Goal: Task Accomplishment & Management: Use online tool/utility

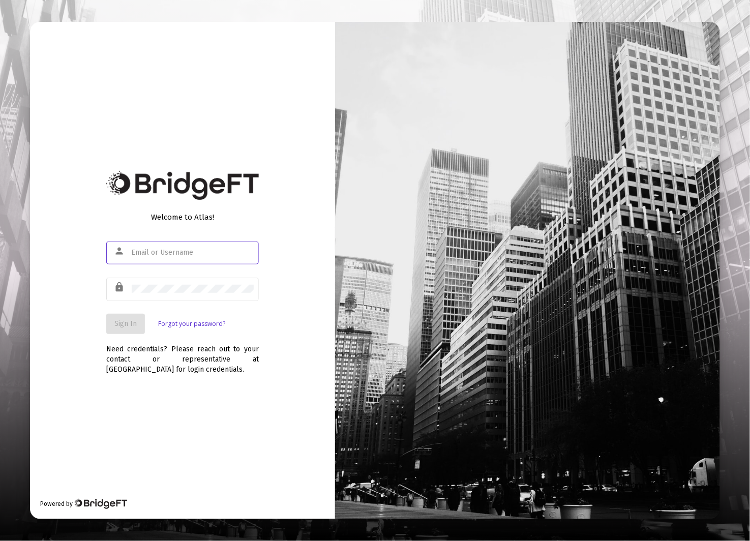
type input "[EMAIL_ADDRESS][DOMAIN_NAME]"
click at [100, 340] on div "Welcome to Atlas! person [EMAIL_ADDRESS][DOMAIN_NAME] lock Sign In Forgot your …" at bounding box center [182, 271] width 305 height 498
click at [129, 321] on span "Sign In" at bounding box center [125, 323] width 22 height 9
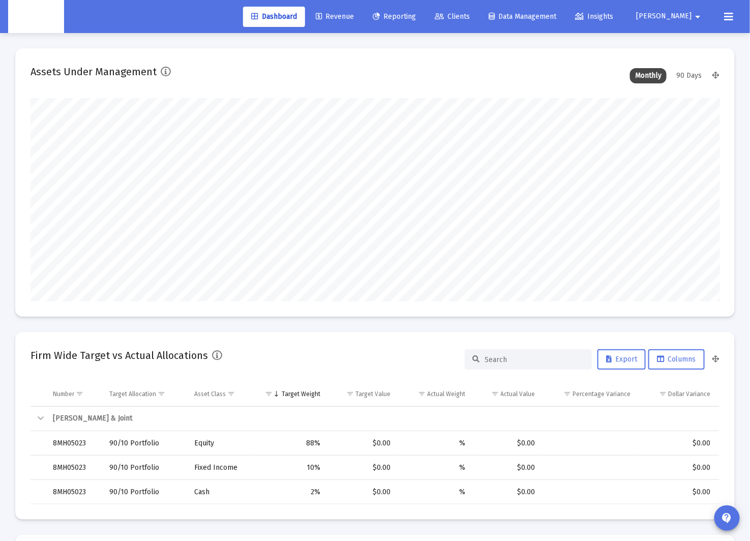
scroll to position [203, 371]
click at [354, 17] on span "Revenue" at bounding box center [335, 16] width 38 height 9
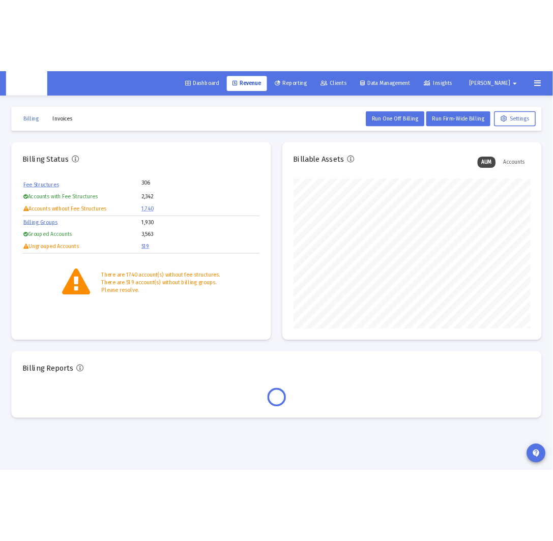
scroll to position [203, 321]
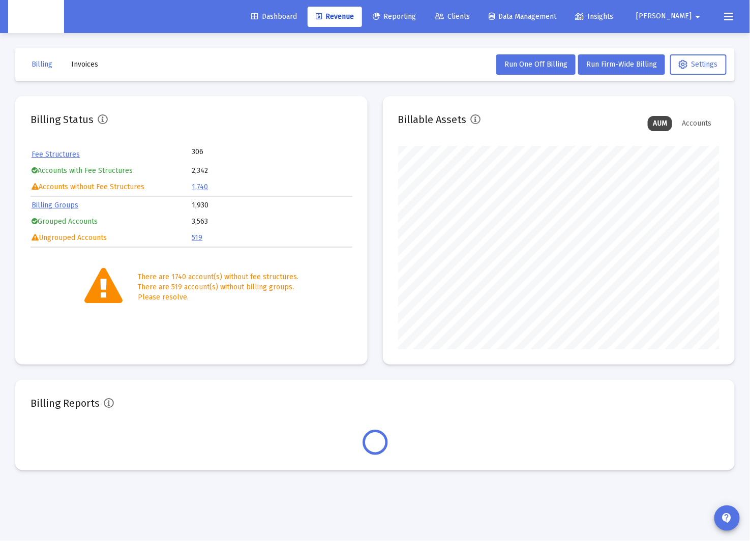
click at [86, 65] on span "Invoices" at bounding box center [84, 64] width 27 height 9
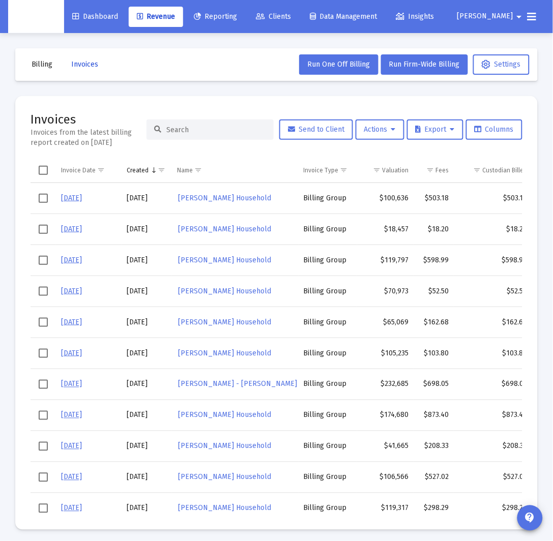
click at [91, 60] on span "Invoices" at bounding box center [84, 64] width 27 height 9
click at [391, 131] on icon at bounding box center [393, 129] width 5 height 7
click at [381, 177] on button "Load Historical Invoices" at bounding box center [407, 180] width 108 height 24
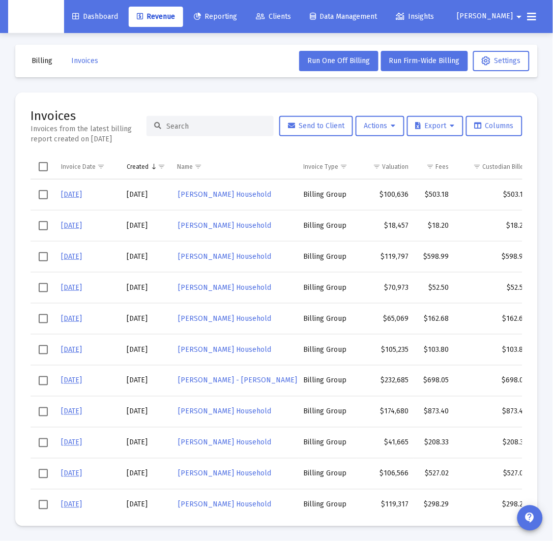
click at [221, 134] on div at bounding box center [209, 126] width 127 height 20
click at [232, 125] on input at bounding box center [216, 127] width 100 height 9
click at [217, 125] on input at bounding box center [216, 126] width 100 height 9
paste input "[PERSON_NAME] Household"
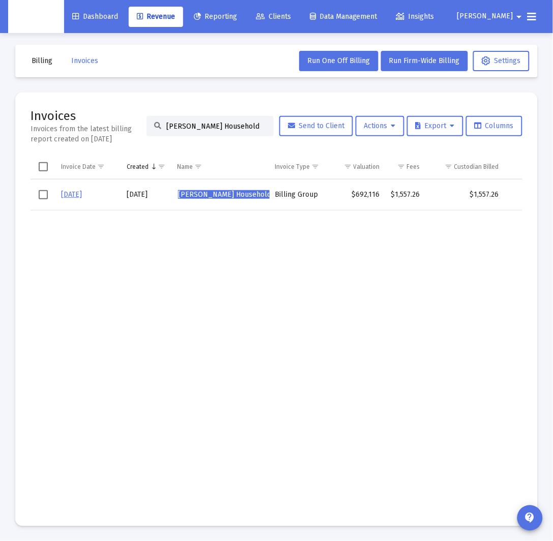
type input "[PERSON_NAME] Household"
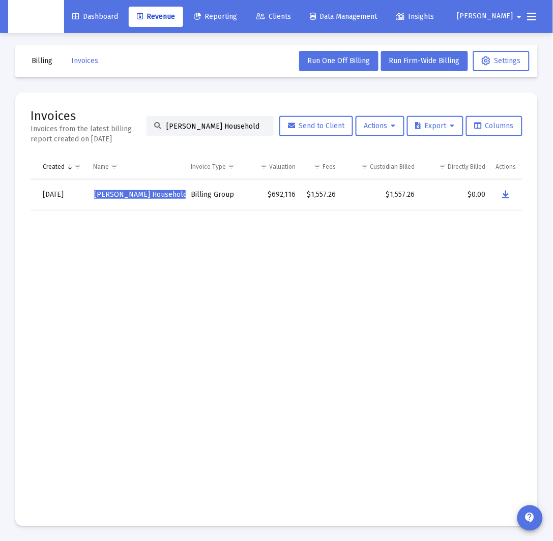
scroll to position [0, 85]
click at [510, 196] on button "Data grid" at bounding box center [504, 195] width 20 height 20
